Goal: Find specific page/section

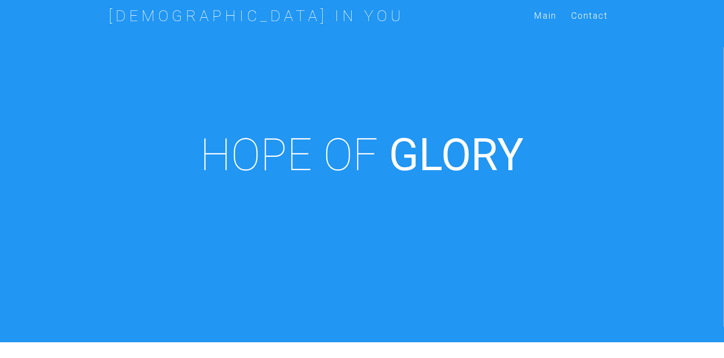
scroll to position [342, 0]
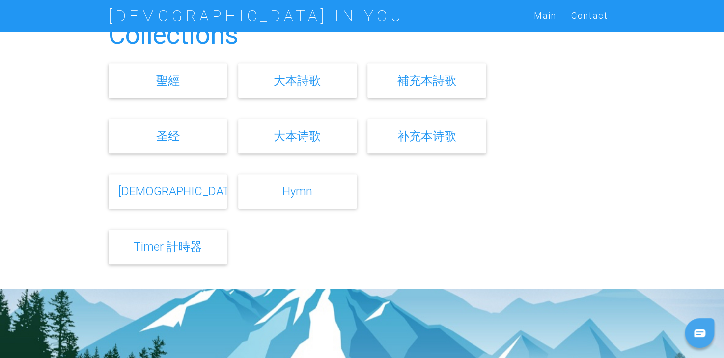
click at [305, 197] on link "Hymn" at bounding box center [298, 191] width 30 height 14
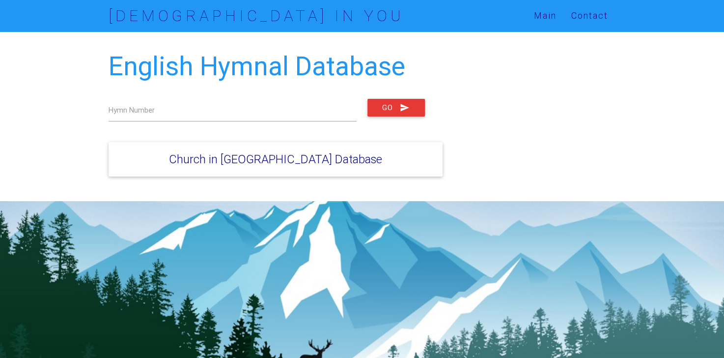
click at [38, 191] on div "English Hymnal Database Hymn Number Go Church in [GEOGRAPHIC_DATA] Database" at bounding box center [362, 116] width 724 height 170
click at [154, 113] on label "Hymn Number" at bounding box center [132, 110] width 46 height 11
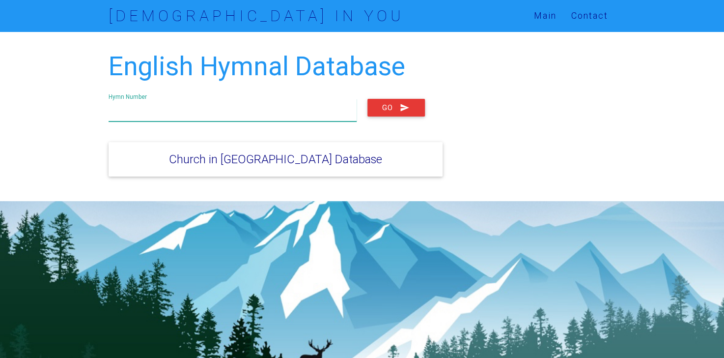
click at [194, 104] on input "text" at bounding box center [233, 110] width 248 height 23
type input "1320"
click at [368, 99] on button "Go" at bounding box center [396, 108] width 57 height 18
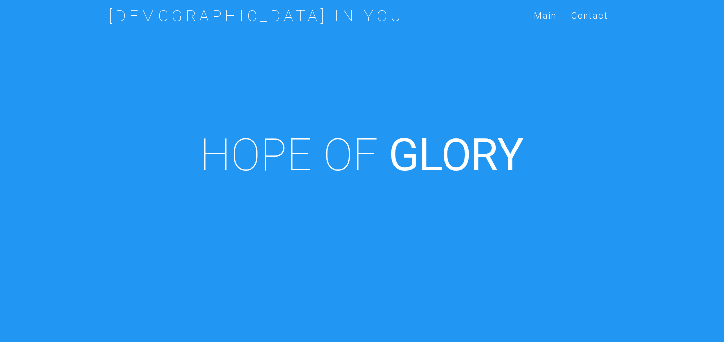
scroll to position [342, 0]
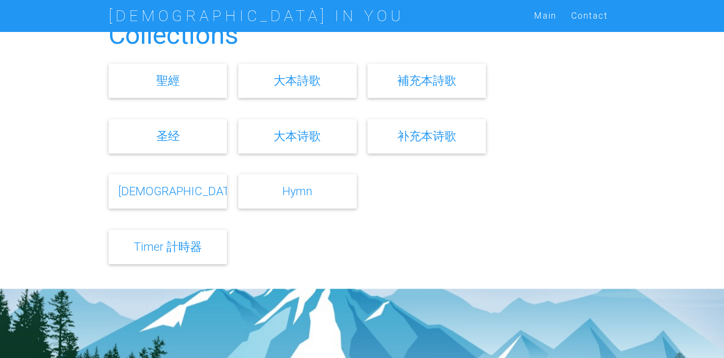
click at [169, 191] on link "Bible" at bounding box center [178, 191] width 121 height 14
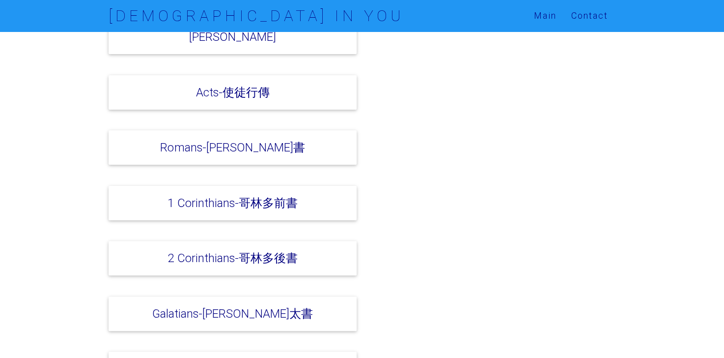
scroll to position [2516, 0]
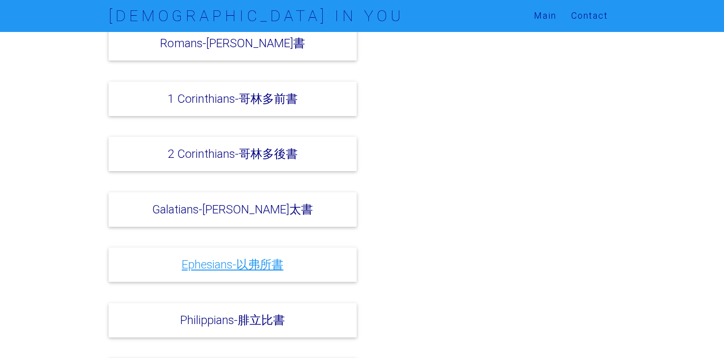
click at [233, 257] on link "Ephesians-以弗所書" at bounding box center [233, 264] width 102 height 14
